Goal: Task Accomplishment & Management: Complete application form

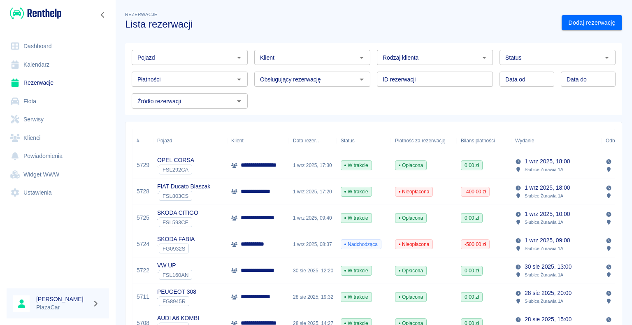
click at [43, 44] on link "Dashboard" at bounding box center [58, 46] width 103 height 19
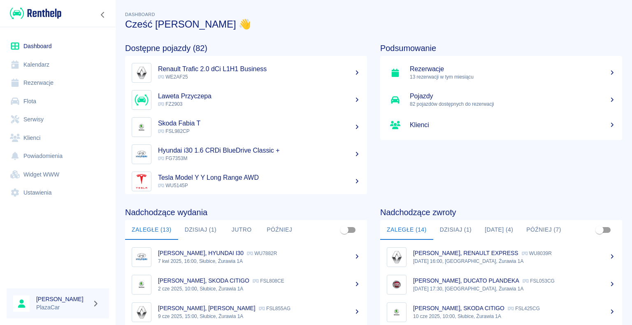
click at [42, 83] on link "Rezerwacje" at bounding box center [58, 83] width 103 height 19
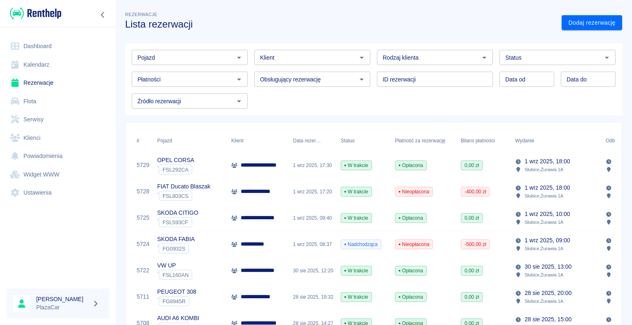
click at [480, 57] on icon "Otwórz" at bounding box center [485, 58] width 10 height 10
click at [357, 57] on icon "Otwórz" at bounding box center [362, 58] width 10 height 10
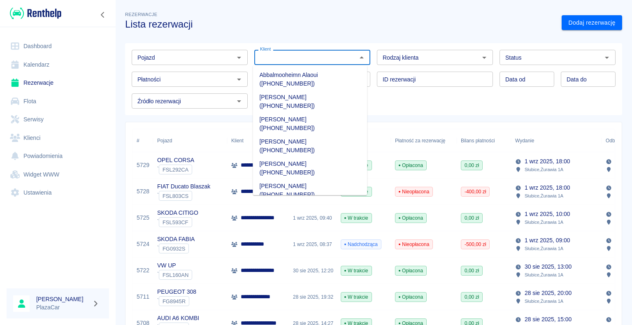
click at [290, 57] on input "Klient" at bounding box center [306, 57] width 98 height 10
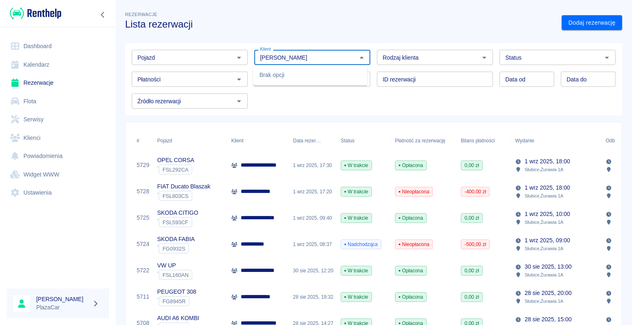
click at [271, 57] on input "[PERSON_NAME]" at bounding box center [306, 57] width 98 height 10
type input "[PERSON_NAME]"
drag, startPoint x: 407, startPoint y: 12, endPoint x: 455, endPoint y: 11, distance: 47.8
click at [415, 11] on div "Rezerwacje Lista rezerwacji" at bounding box center [337, 16] width 437 height 27
click at [605, 57] on icon "Otwórz" at bounding box center [607, 58] width 4 height 2
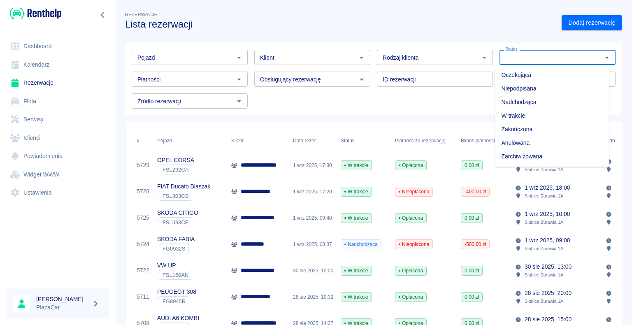
click at [551, 158] on li "Zarchiwizowana" at bounding box center [552, 157] width 114 height 14
type input "Zarchiwizowana"
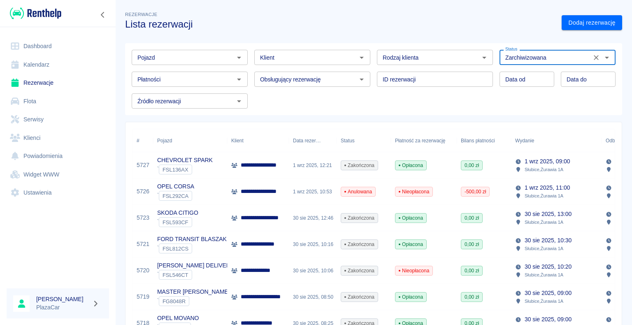
click at [317, 58] on input "Klient" at bounding box center [306, 57] width 98 height 10
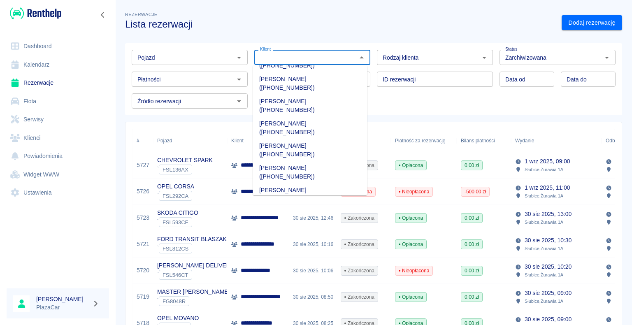
scroll to position [741, 0]
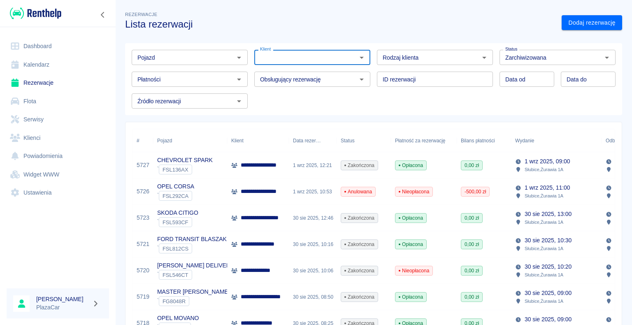
click at [277, 54] on input "Klient" at bounding box center [306, 57] width 98 height 10
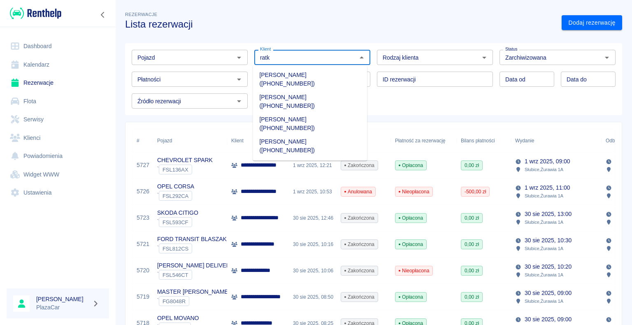
click at [300, 91] on li "[PERSON_NAME] ([PHONE_NUMBER])" at bounding box center [310, 102] width 114 height 22
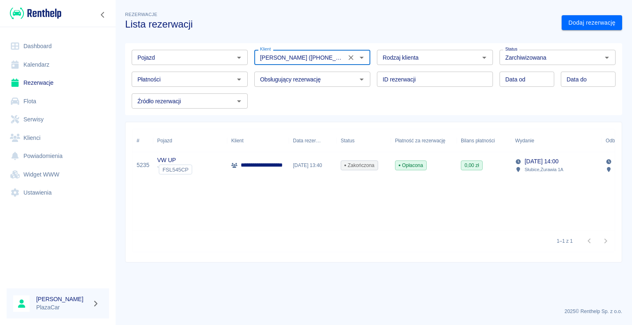
type input "[PERSON_NAME] ([PHONE_NUMBER])"
click at [273, 166] on p "**********" at bounding box center [266, 165] width 51 height 9
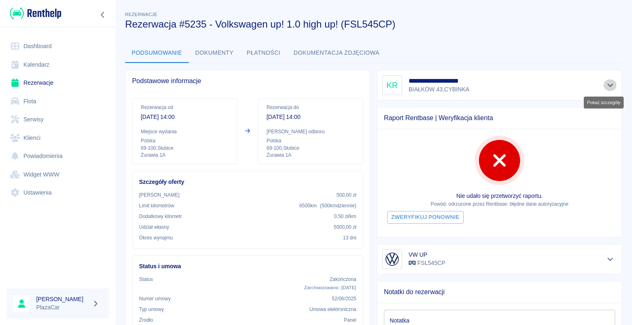
click at [608, 84] on icon "Pokaż szczegóły" at bounding box center [611, 85] width 6 height 3
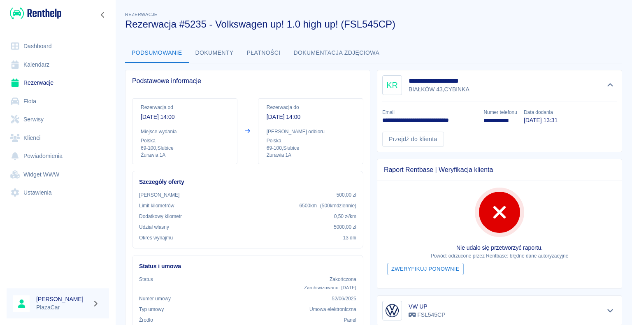
click at [458, 43] on div "Podsumowanie Dokumenty Płatności Dokumentacja zdjęciowa" at bounding box center [373, 53] width 497 height 20
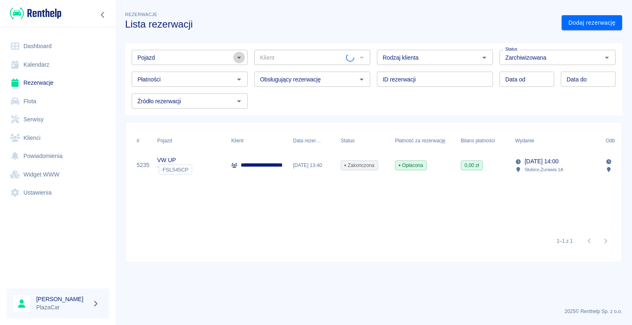
type input "[PERSON_NAME] ([PHONE_NUMBER])"
click at [239, 56] on icon "Otwórz" at bounding box center [239, 58] width 10 height 10
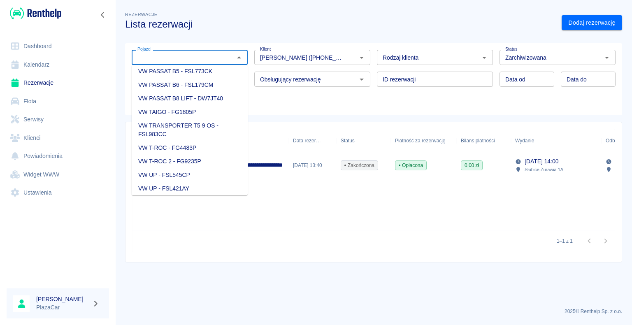
scroll to position [1235, 0]
click at [203, 129] on li "VW TRANSPORTER T5 9 OS - FSL983CC" at bounding box center [190, 118] width 116 height 22
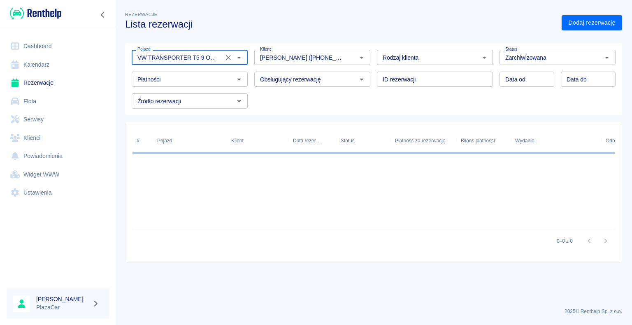
type input "VW TRANSPORTER T5 9 OS - FSL983CC"
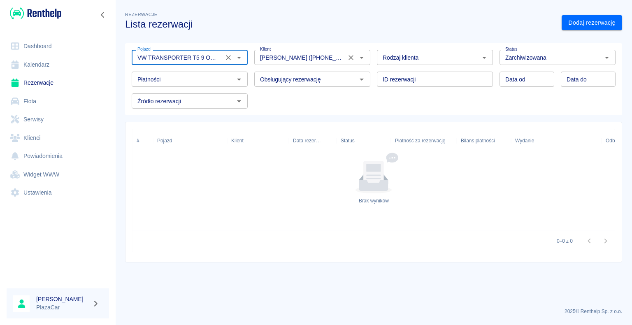
click at [352, 56] on icon "Wyczyść" at bounding box center [351, 57] width 5 height 5
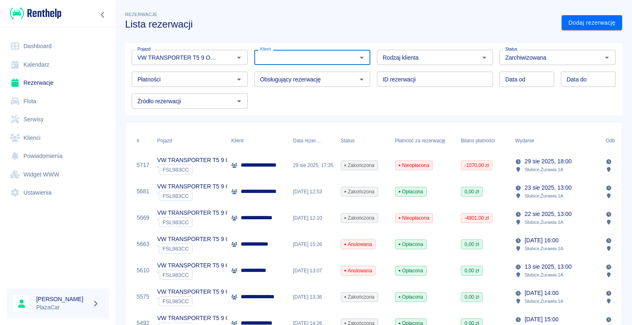
click at [313, 217] on div "[DATE] 12:10" at bounding box center [313, 218] width 48 height 26
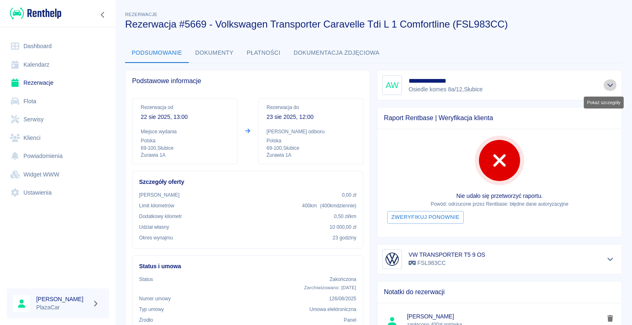
click at [606, 84] on icon "Pokaż szczegóły" at bounding box center [610, 85] width 9 height 7
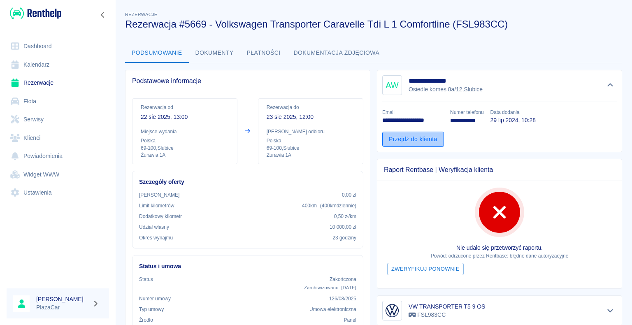
click at [409, 139] on link "Przejdź do klienta" at bounding box center [414, 139] width 62 height 15
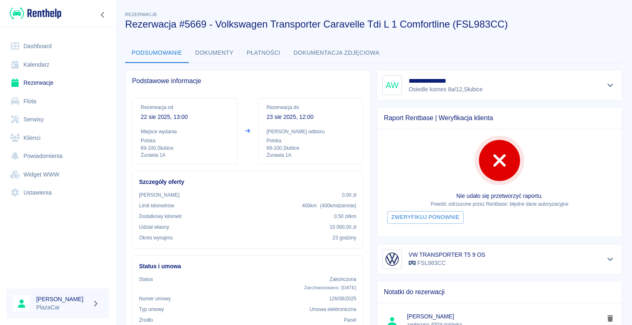
click at [49, 82] on link "Rezerwacje" at bounding box center [58, 83] width 103 height 19
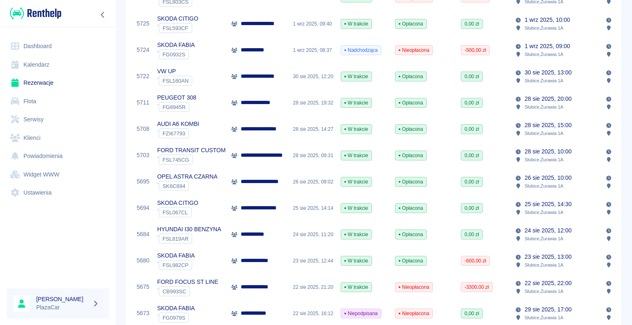
scroll to position [206, 0]
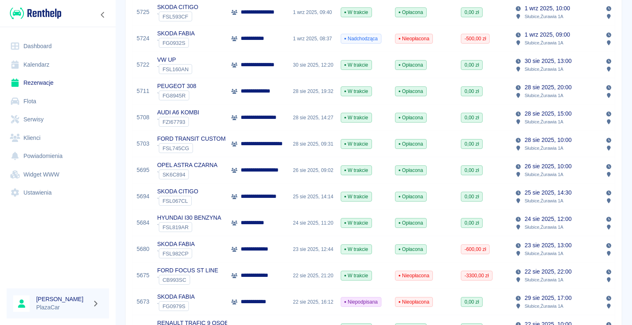
click at [219, 273] on div "FORD FOCUS ST LINE ` CB993SC" at bounding box center [190, 276] width 74 height 26
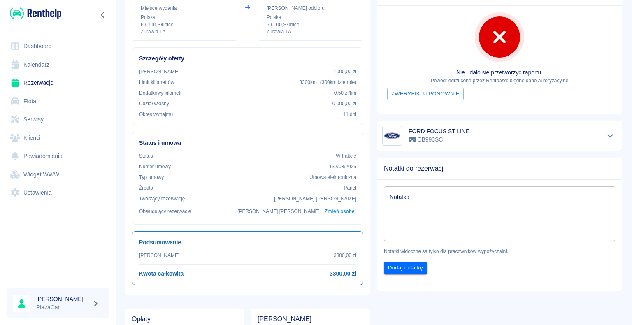
scroll to position [82, 0]
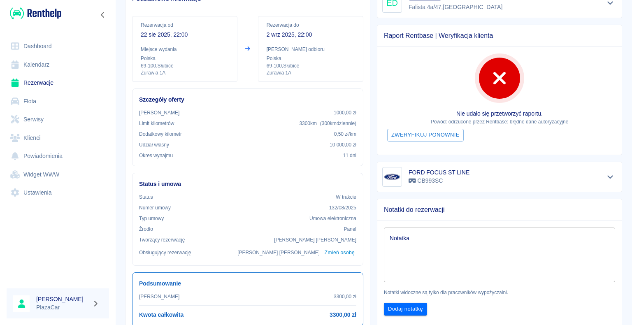
click at [37, 84] on link "Rezerwacje" at bounding box center [58, 83] width 103 height 19
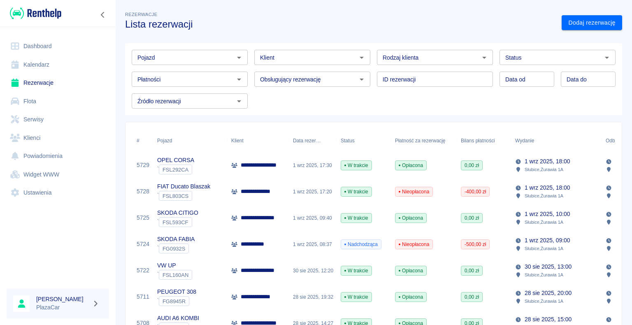
click at [360, 58] on icon "Otwórz" at bounding box center [362, 58] width 10 height 10
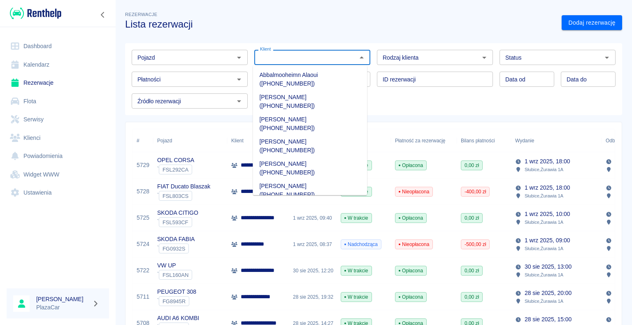
click at [480, 58] on icon "Otwórz" at bounding box center [485, 58] width 10 height 10
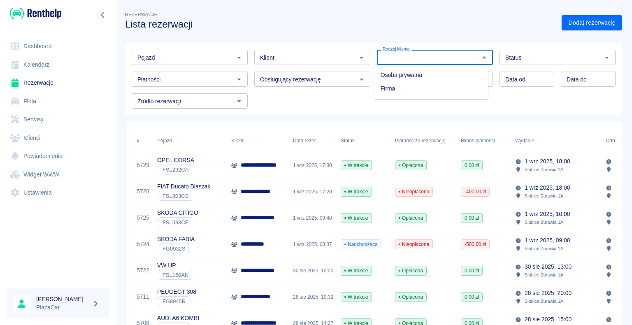
click at [463, 73] on li "Osoba prywatna" at bounding box center [431, 75] width 114 height 14
type input "Osoba prywatna"
click at [572, 20] on link "Dodaj rezerwację" at bounding box center [592, 22] width 61 height 15
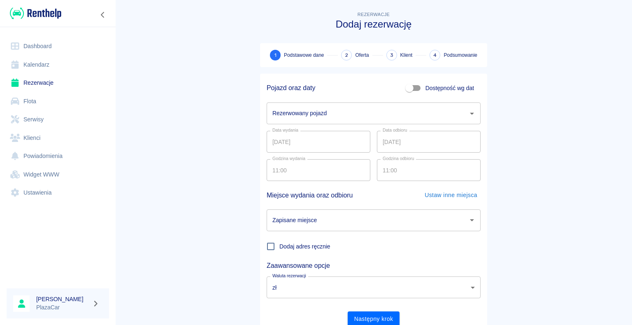
click at [468, 114] on icon "Otwórz" at bounding box center [472, 114] width 10 height 10
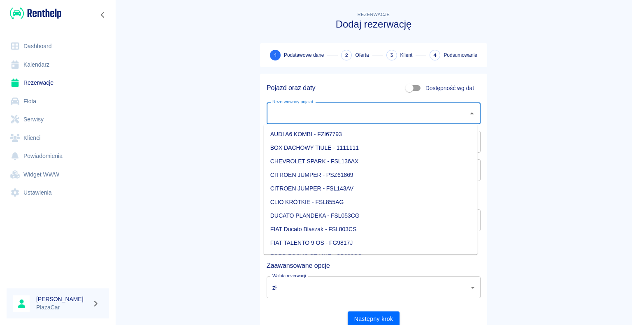
click at [357, 159] on li "CHEVROLET SPARK - FSL136AX" at bounding box center [371, 162] width 214 height 14
type input "CHEVROLET SPARK - FSL136AX"
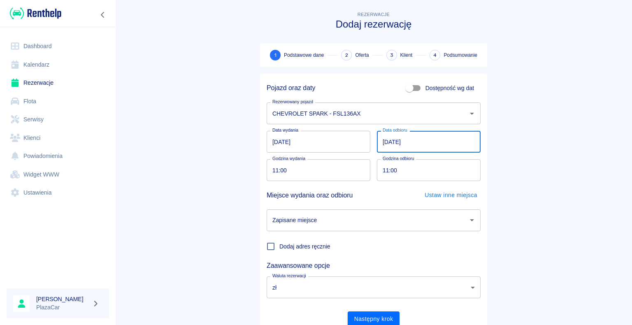
click at [387, 141] on input "[DATE]" at bounding box center [429, 142] width 104 height 22
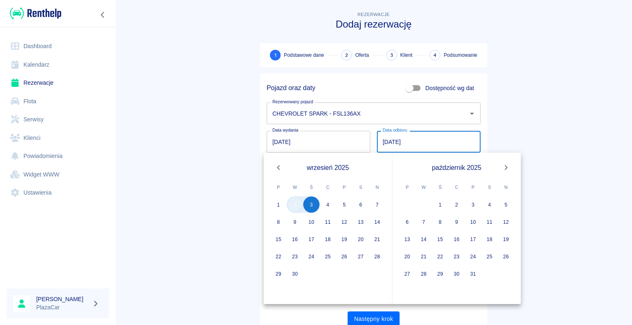
click at [295, 207] on button "2" at bounding box center [295, 204] width 16 height 16
click at [296, 202] on button "2" at bounding box center [295, 204] width 16 height 16
type input "[DATE]"
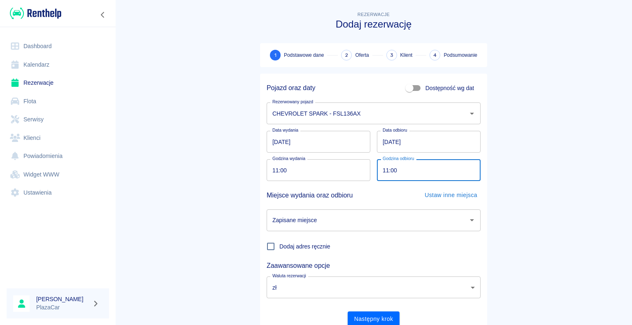
click at [385, 169] on input "11:00" at bounding box center [426, 170] width 98 height 22
type input "17:00"
click at [205, 205] on main "Rezerwacje Dodaj rezerwację 1 Podstawowe dane 2 Oferta 3 Klient 4 Podsumowanie …" at bounding box center [373, 172] width 517 height 324
click at [471, 220] on icon "Otwórz" at bounding box center [472, 220] width 10 height 10
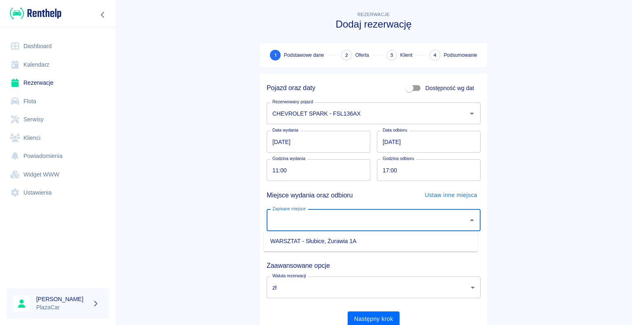
click at [441, 238] on li "WARSZTAT - Słubice, Żurawia 1A" at bounding box center [371, 242] width 214 height 14
type input "WARSZTAT - Słubice, Żurawia 1A"
click at [372, 316] on button "Następny krok" at bounding box center [374, 319] width 52 height 15
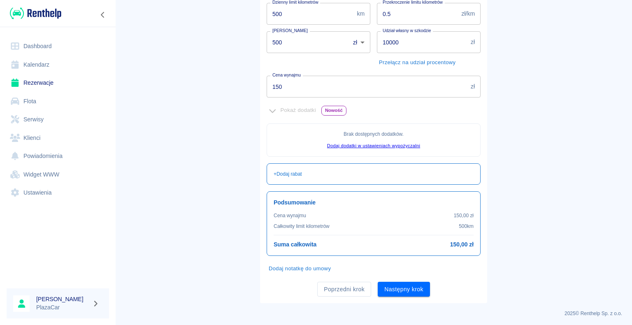
scroll to position [149, 0]
click at [401, 287] on button "Następny krok" at bounding box center [404, 288] width 52 height 15
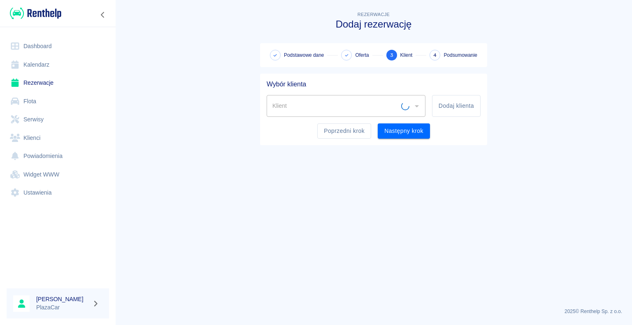
scroll to position [0, 0]
click at [312, 102] on input "Klient" at bounding box center [340, 106] width 139 height 14
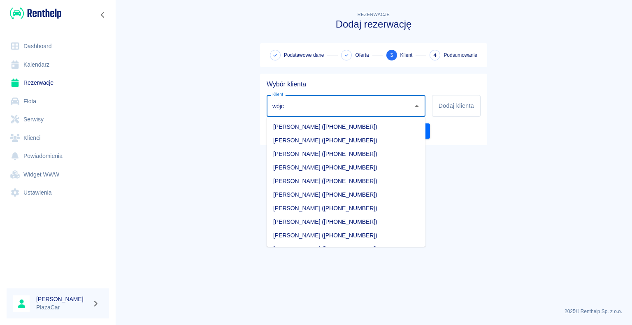
click at [318, 178] on li "[PERSON_NAME] ([PHONE_NUMBER])" at bounding box center [346, 182] width 159 height 14
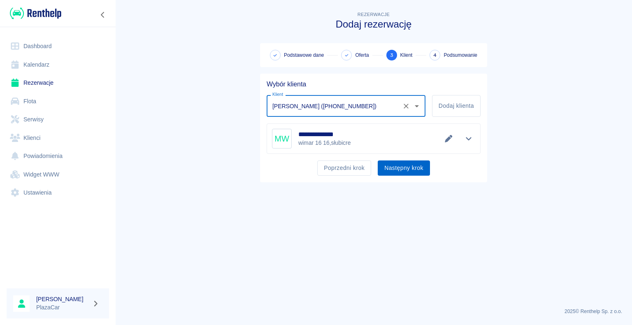
type input "[PERSON_NAME] ([PHONE_NUMBER])"
click at [397, 166] on button "Następny krok" at bounding box center [404, 168] width 52 height 15
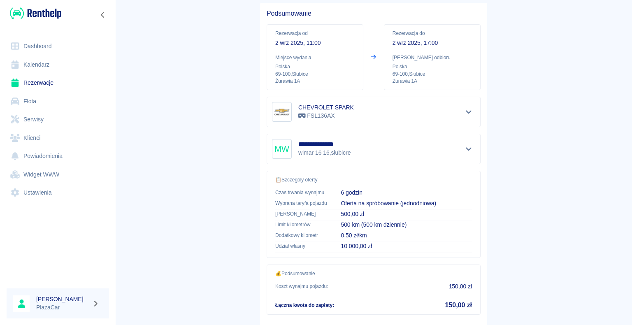
scroll to position [117, 0]
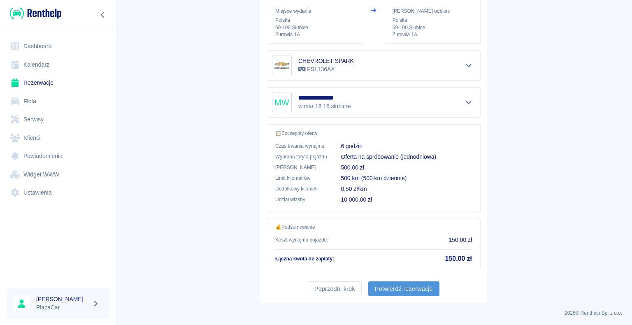
click at [405, 286] on button "Potwierdź rezerwację" at bounding box center [404, 289] width 71 height 15
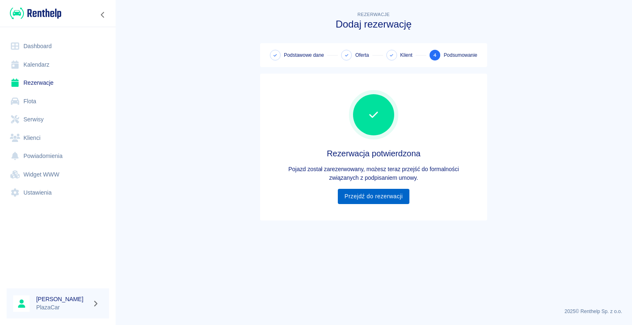
click at [365, 196] on link "Przejdź do rezerwacji" at bounding box center [373, 196] width 71 height 15
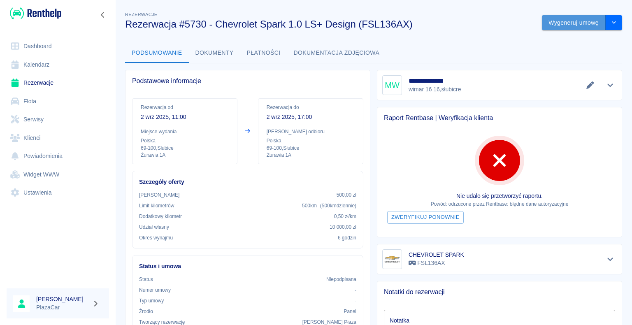
click at [566, 23] on button "Wygeneruj umowę" at bounding box center [574, 22] width 64 height 15
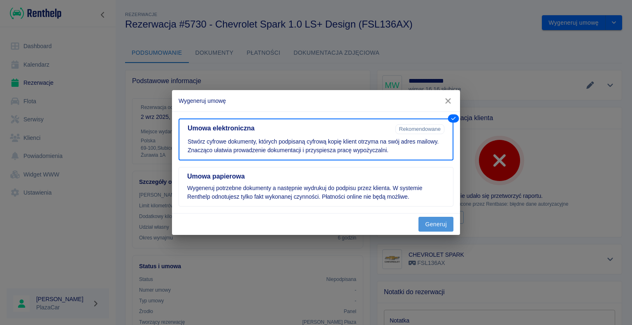
click at [441, 224] on button "Generuj" at bounding box center [436, 224] width 35 height 15
